Goal: Obtain resource: Download file/media

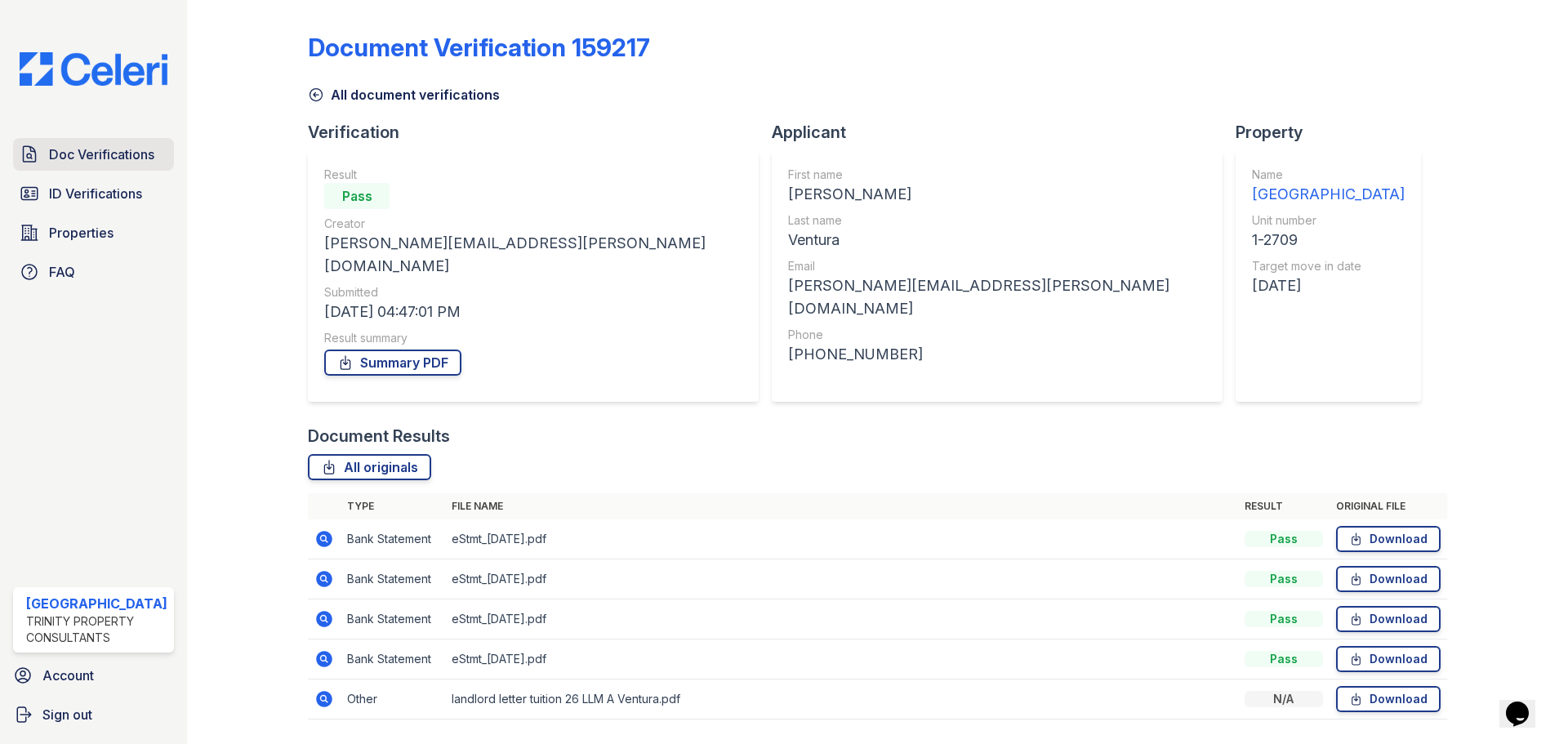
scroll to position [24, 0]
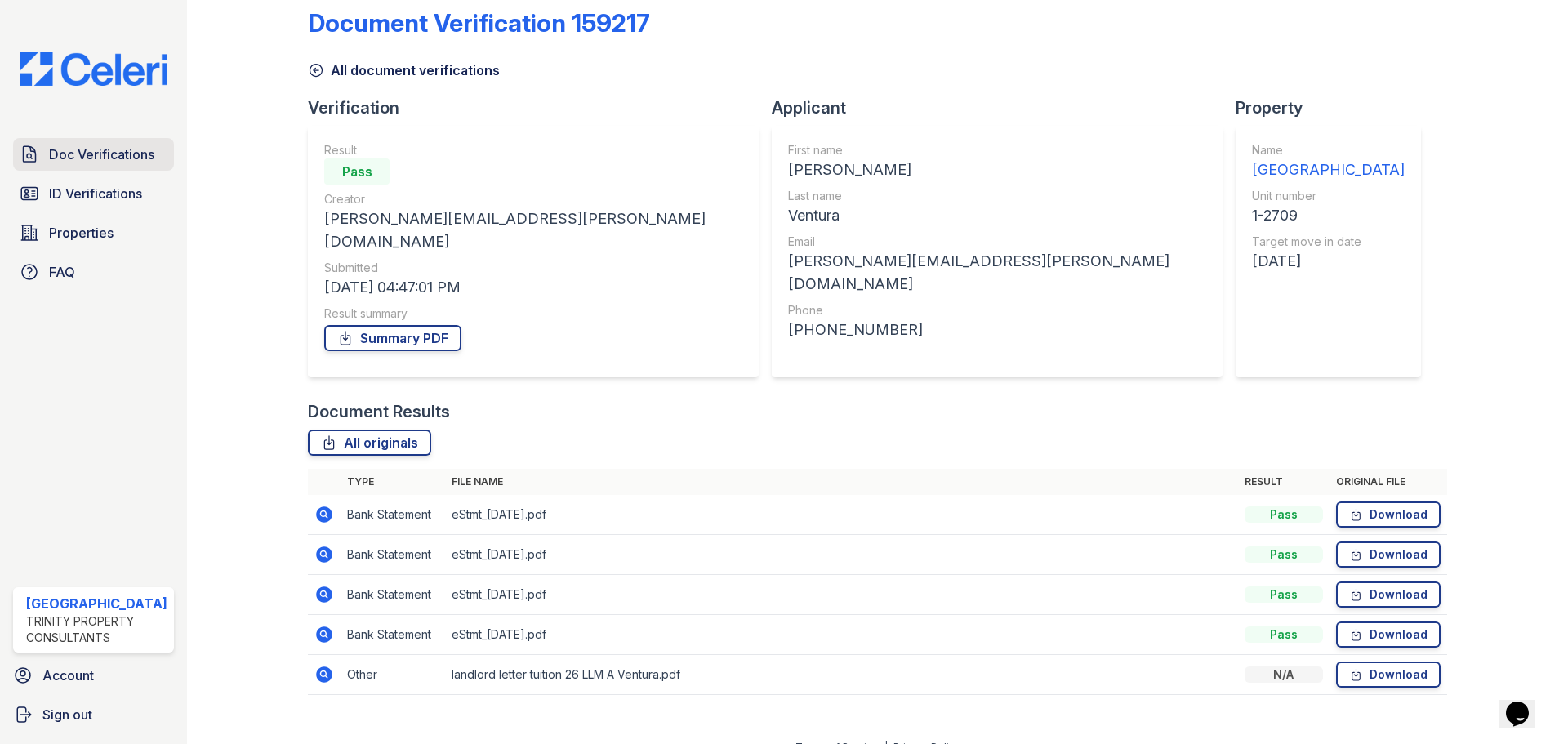
click at [123, 151] on span "Doc Verifications" at bounding box center [102, 154] width 105 height 20
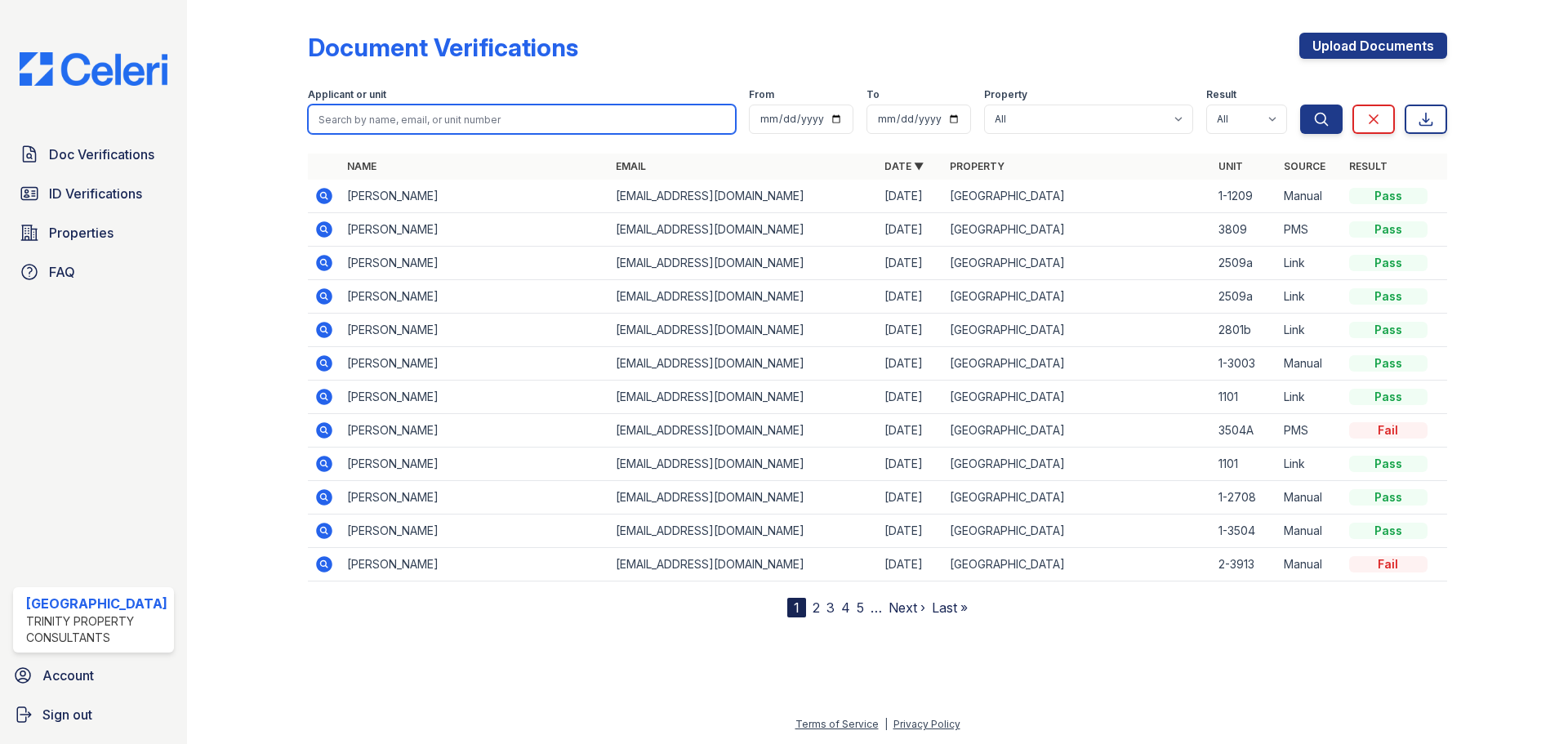
click at [522, 114] on input "search" at bounding box center [521, 119] width 428 height 29
type input "[PERSON_NAME]"
click at [1301, 104] on button "Search" at bounding box center [1321, 119] width 42 height 29
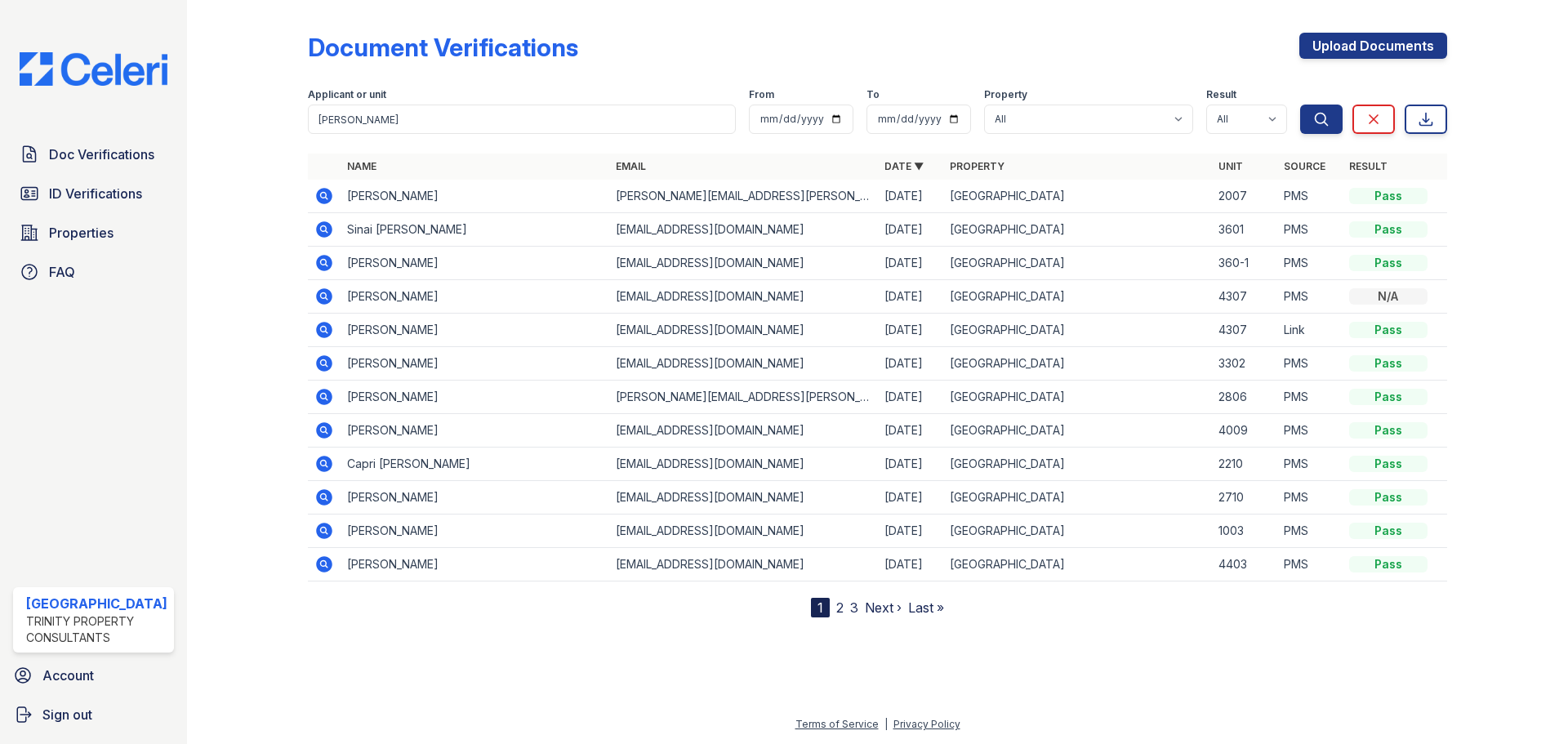
click at [323, 193] on icon at bounding box center [324, 196] width 20 height 20
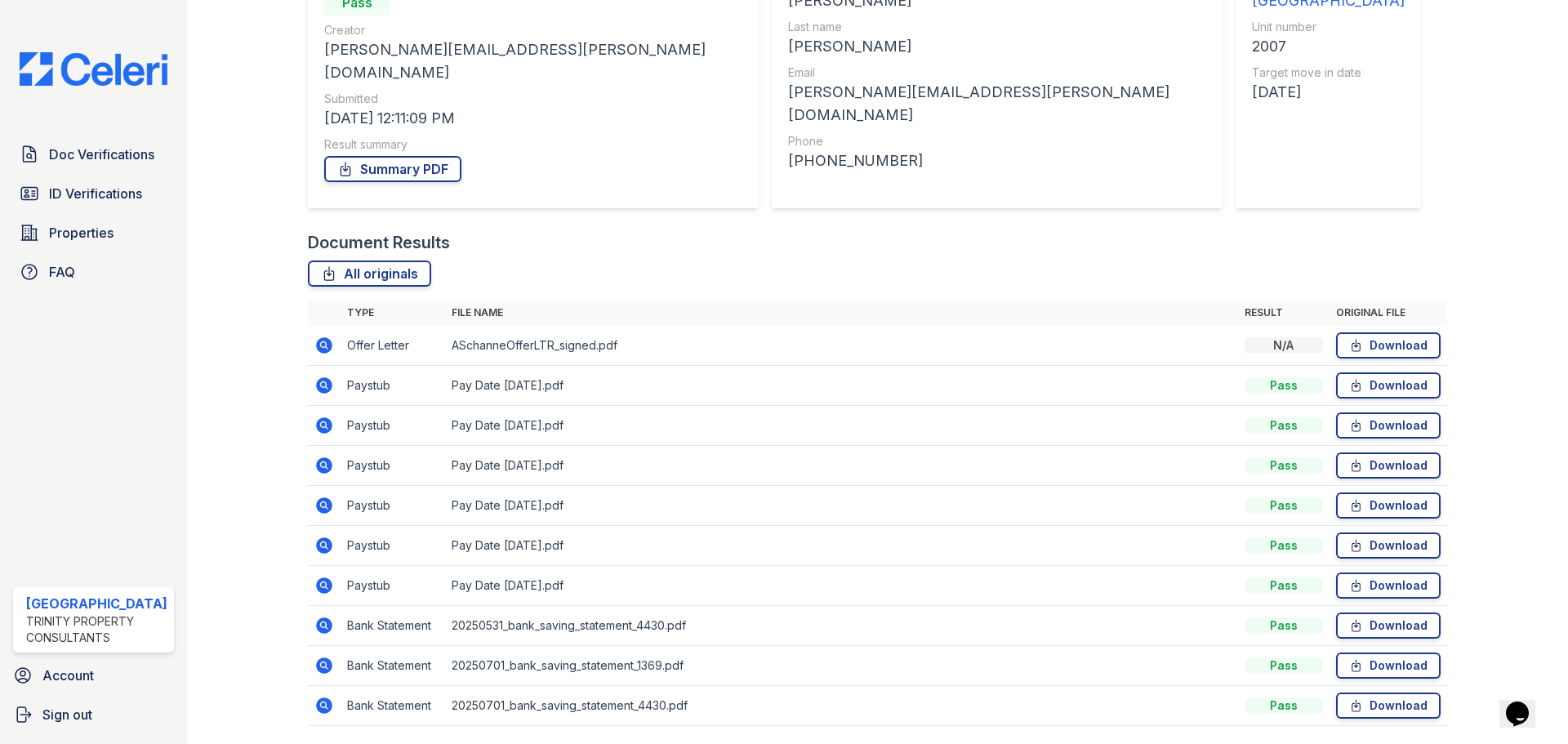
scroll to position [225, 0]
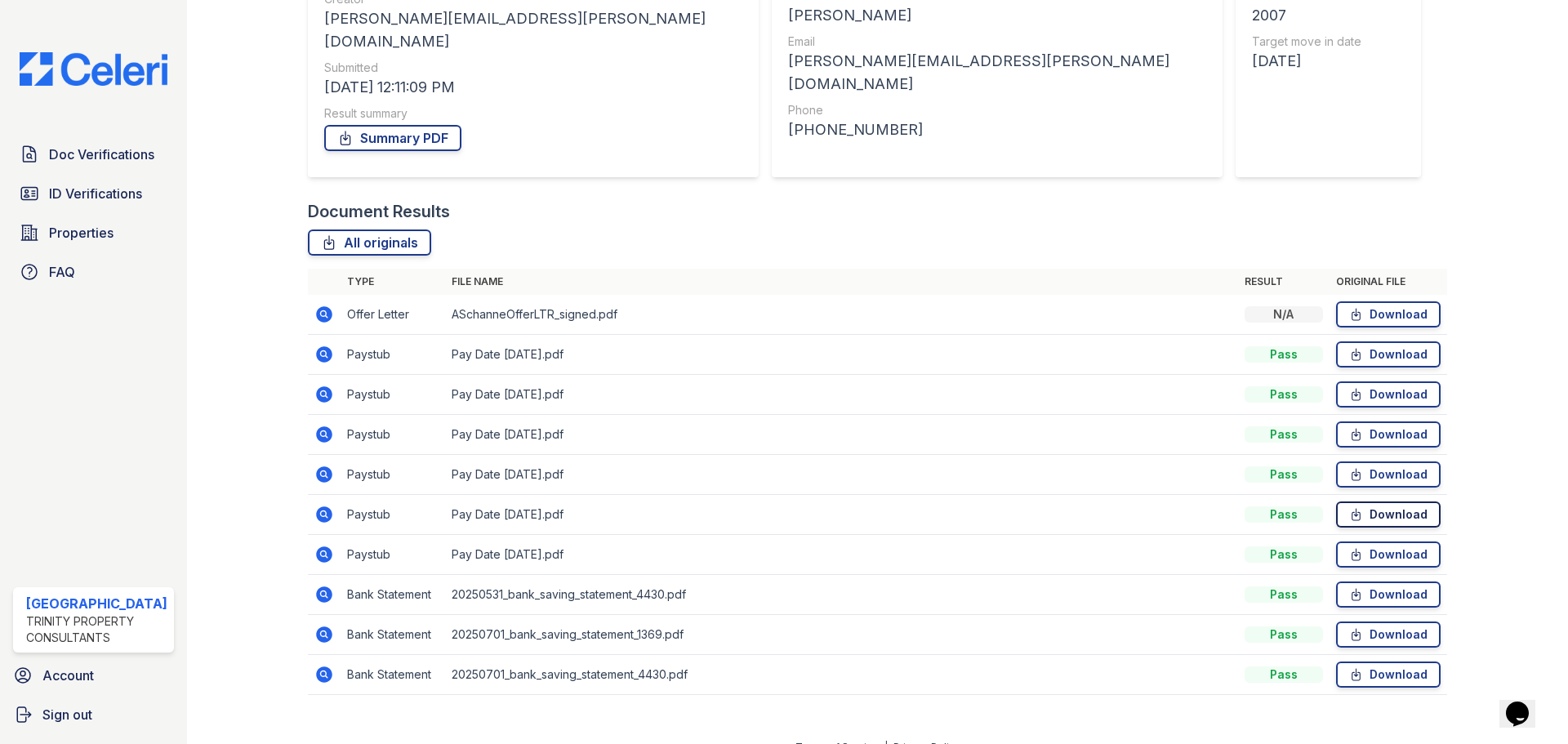
click at [1378, 501] on link "Download" at bounding box center [1388, 514] width 104 height 26
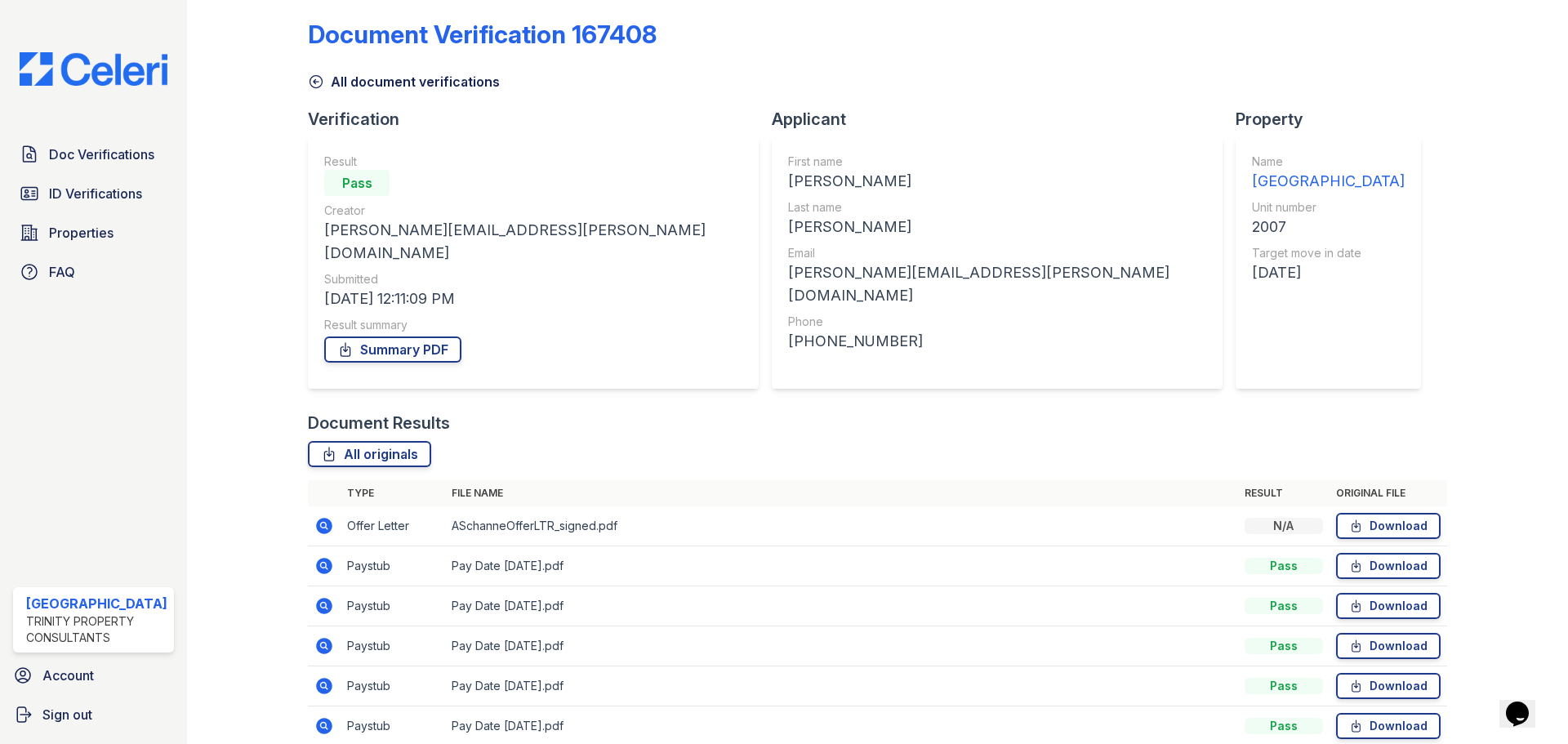
scroll to position [0, 0]
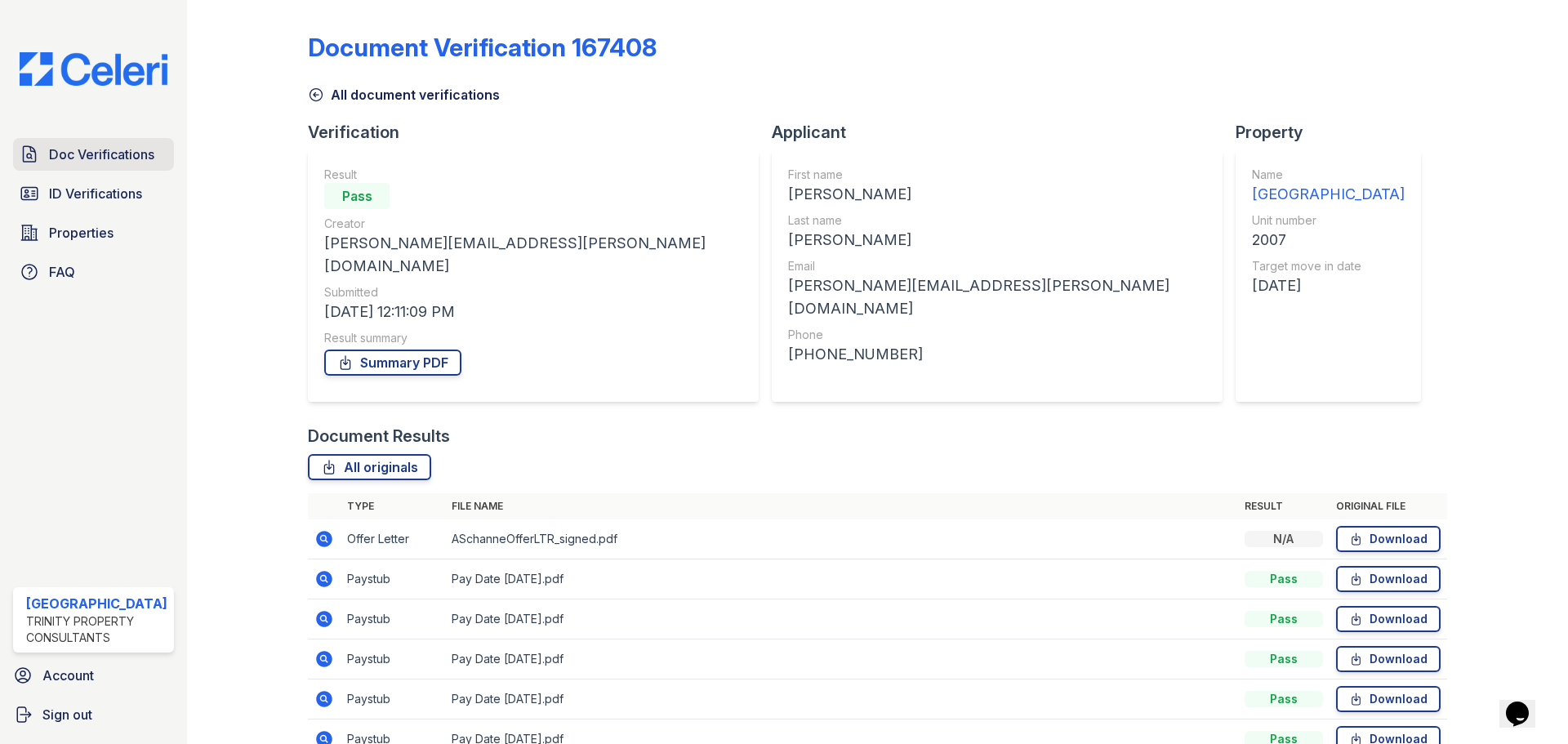
click at [92, 151] on span "Doc Verifications" at bounding box center [102, 154] width 105 height 20
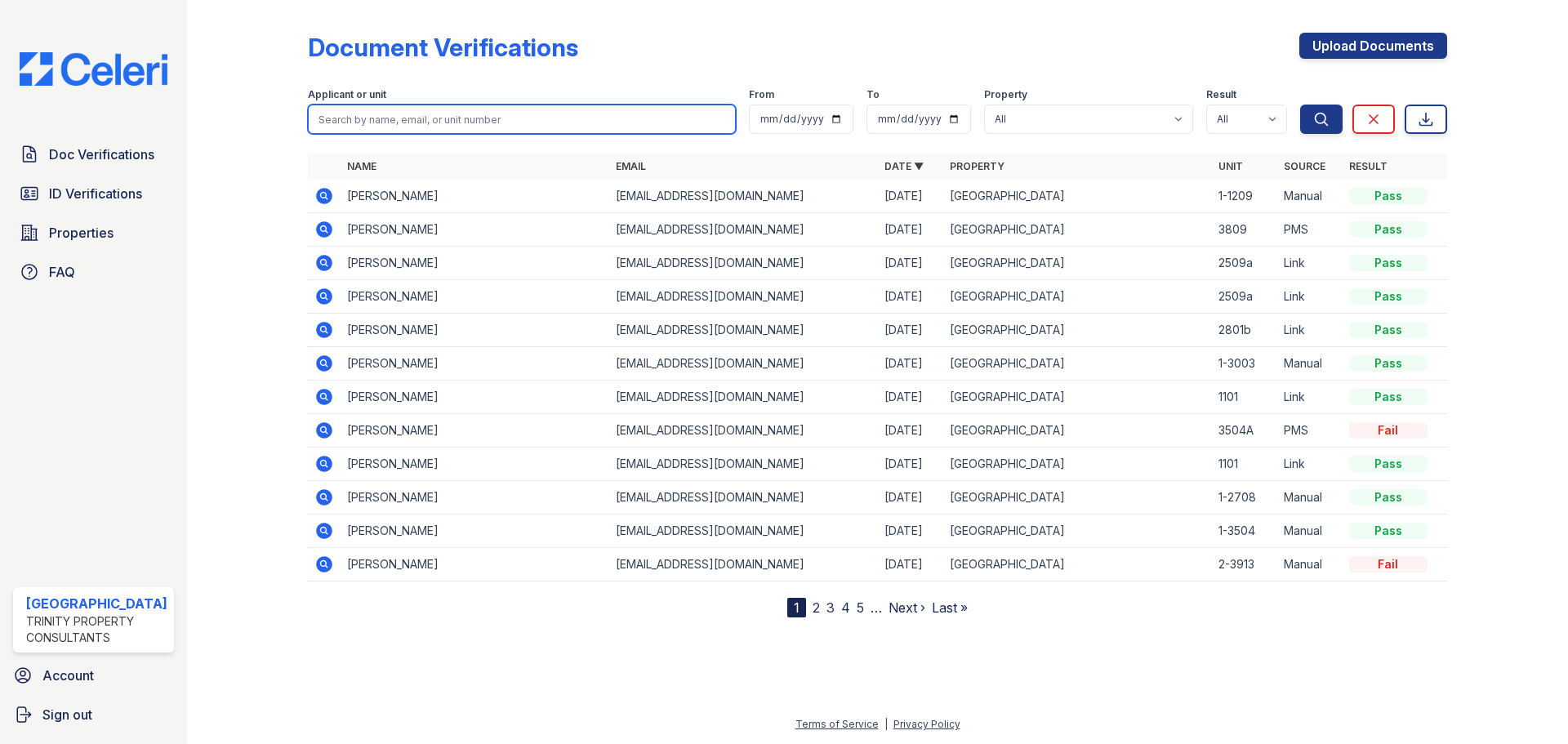
drag, startPoint x: 448, startPoint y: 130, endPoint x: 445, endPoint y: 121, distance: 9.5
click at [448, 129] on input "search" at bounding box center [521, 119] width 428 height 29
type input "rohit"
click at [1301, 104] on button "Search" at bounding box center [1321, 119] width 42 height 29
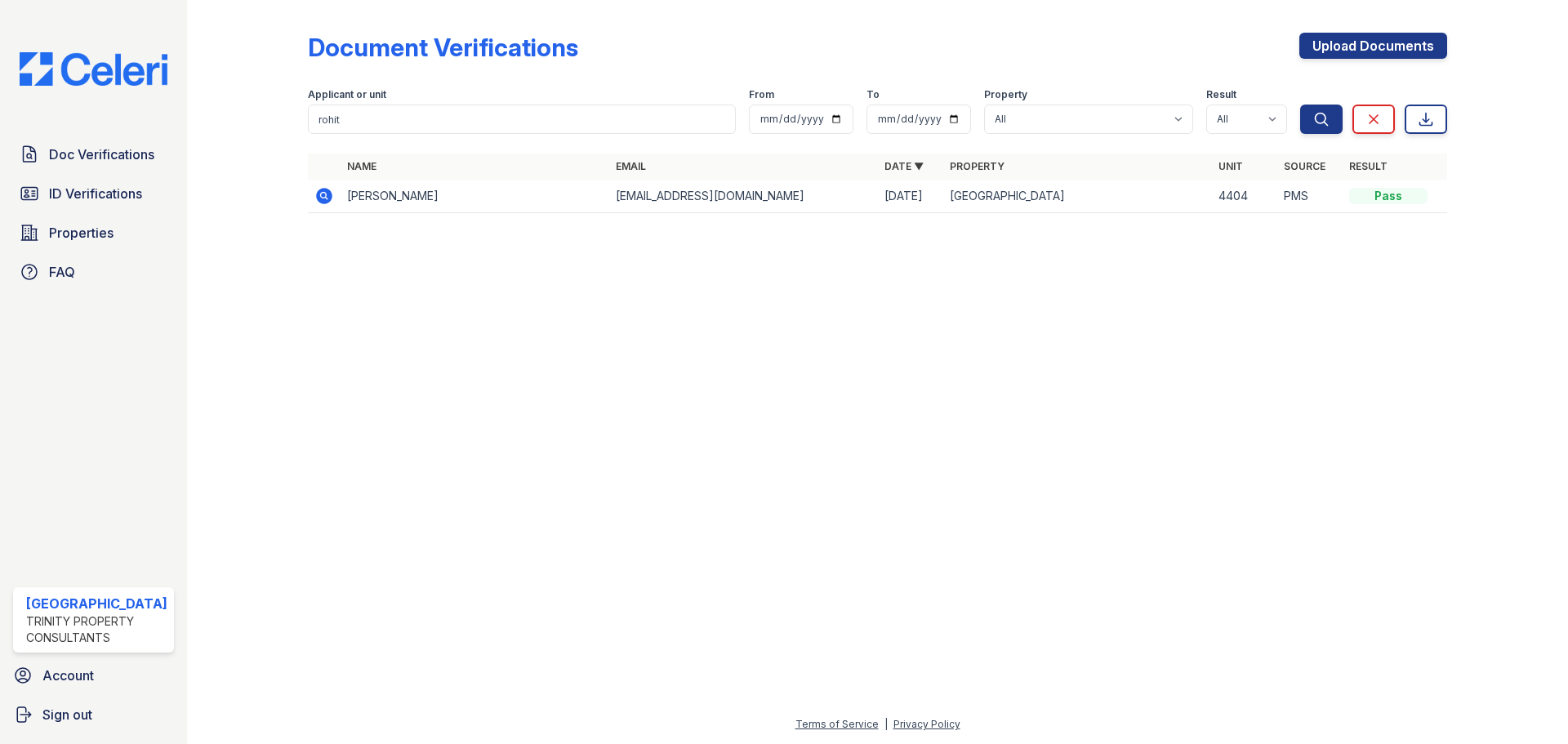
click at [324, 198] on icon at bounding box center [324, 196] width 20 height 20
